Goal: Navigation & Orientation: Understand site structure

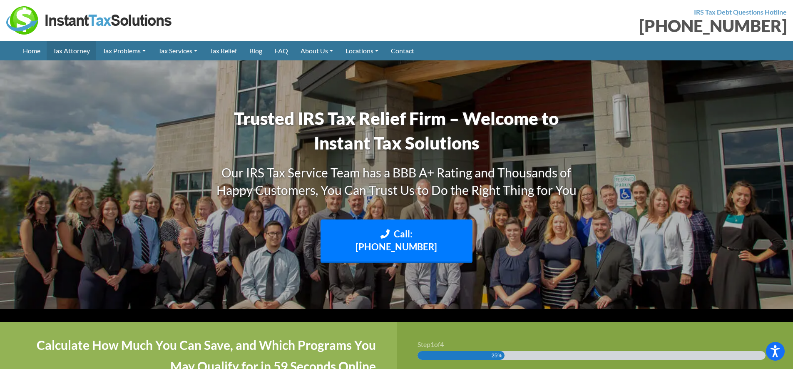
click at [69, 51] on link "Tax Attorney" at bounding box center [72, 51] width 50 height 20
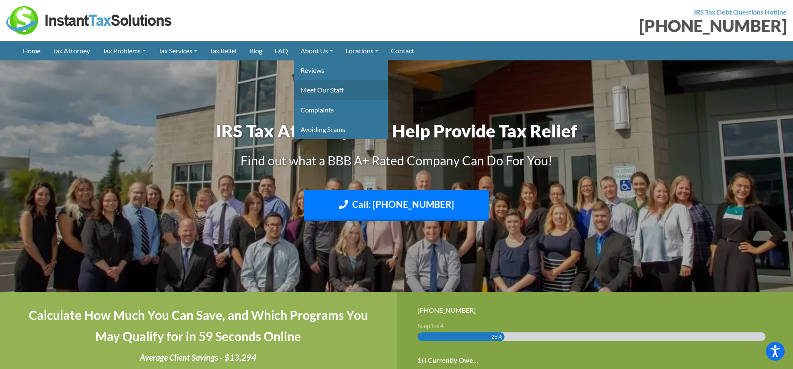
click at [335, 86] on link "Meet Our Staff" at bounding box center [341, 90] width 94 height 20
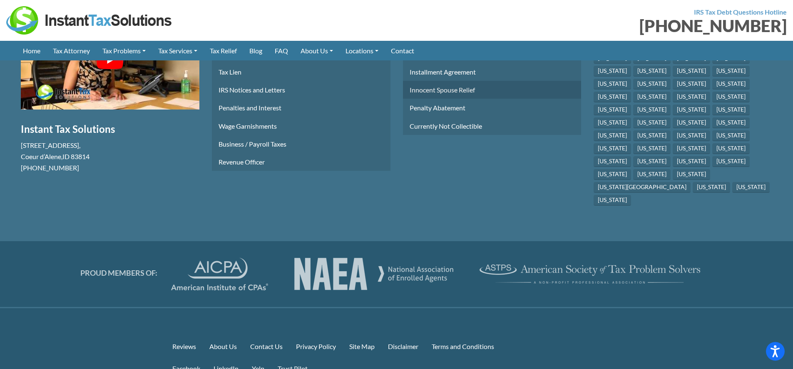
scroll to position [3986, 0]
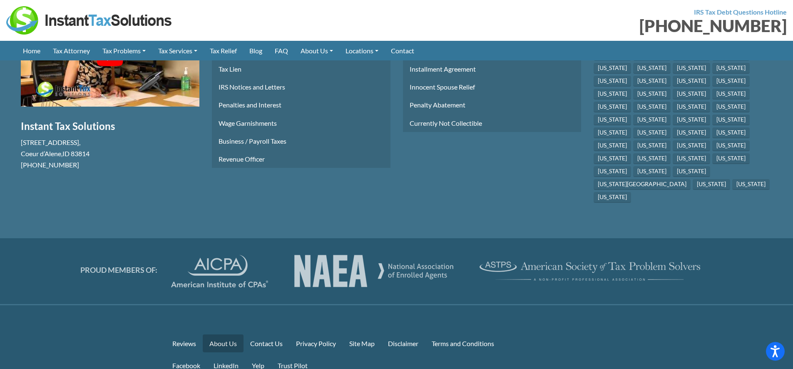
click at [221, 334] on link "About Us" at bounding box center [223, 343] width 41 height 18
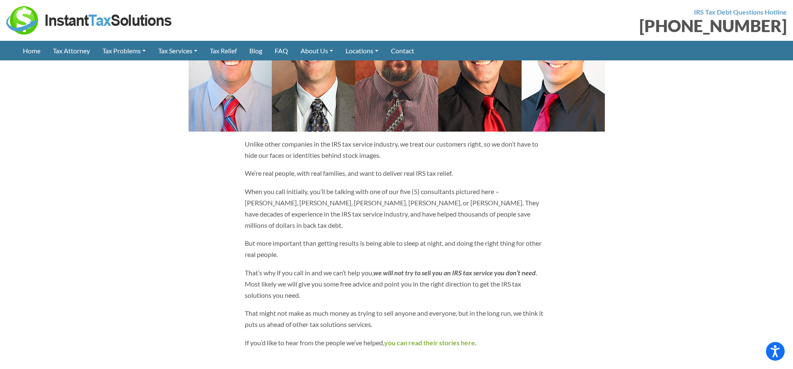
scroll to position [543, 0]
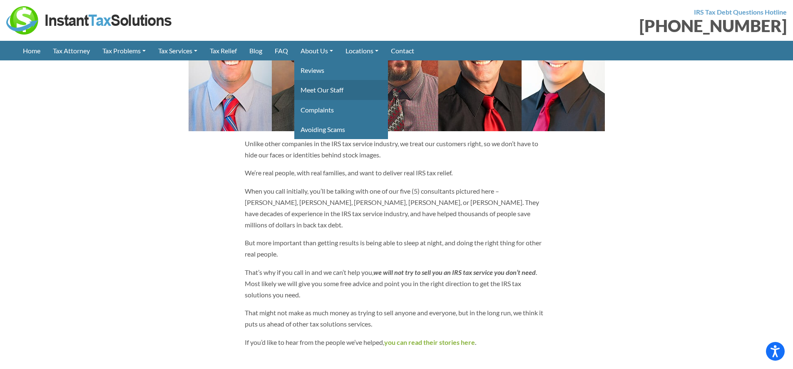
click at [325, 88] on link "Meet Our Staff" at bounding box center [341, 90] width 94 height 20
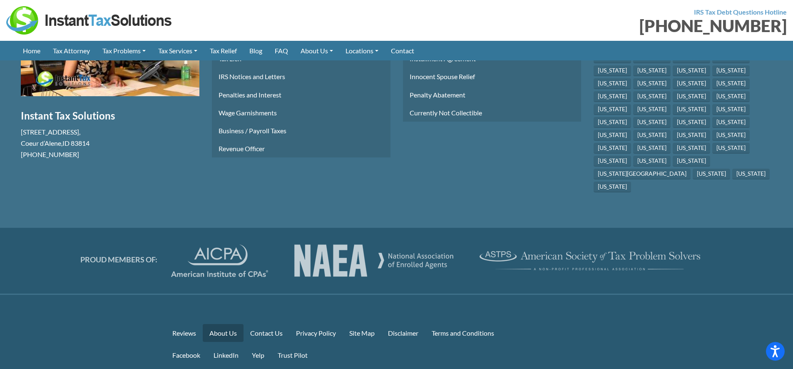
scroll to position [1355, 0]
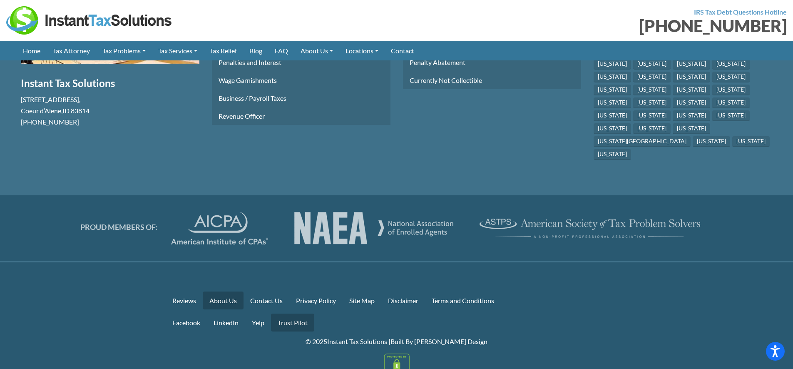
click at [298, 314] on link "Trust Pilot" at bounding box center [292, 323] width 43 height 18
click at [409, 291] on link "Disclaimer" at bounding box center [403, 300] width 44 height 18
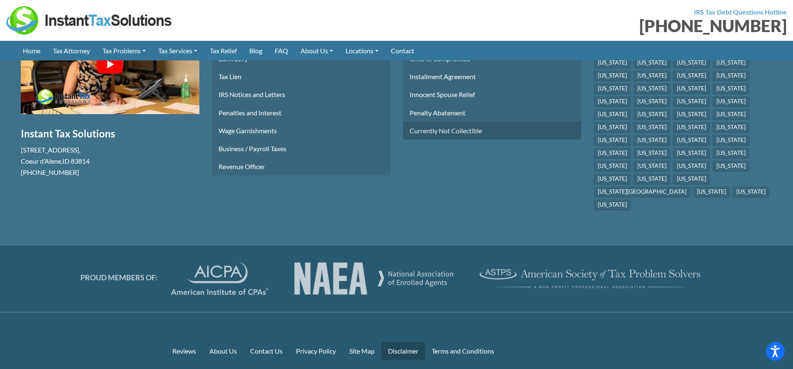
scroll to position [1355, 0]
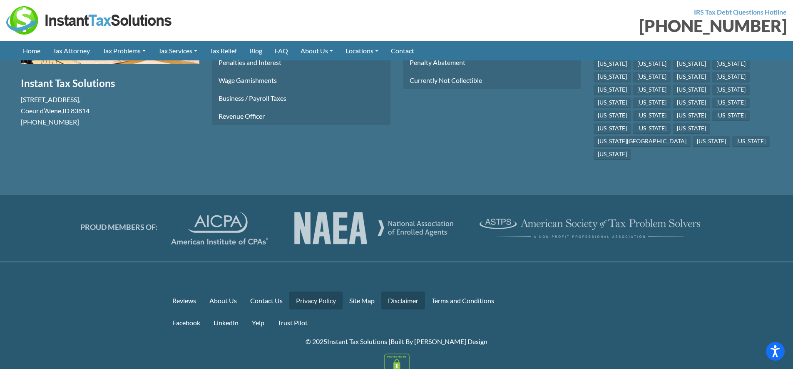
click at [329, 291] on link "Privacy Policy" at bounding box center [315, 300] width 53 height 18
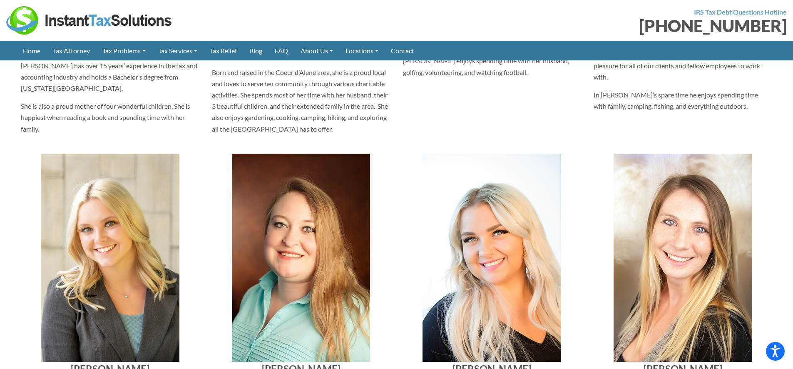
scroll to position [2249, 0]
